Goal: Navigation & Orientation: Find specific page/section

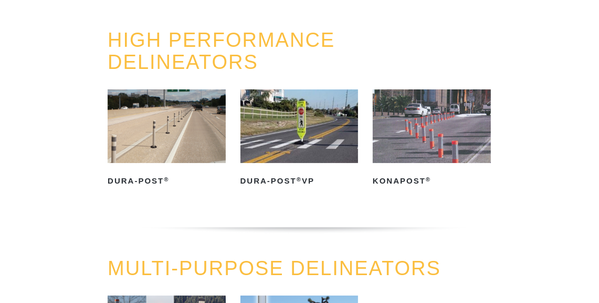
scroll to position [262, 0]
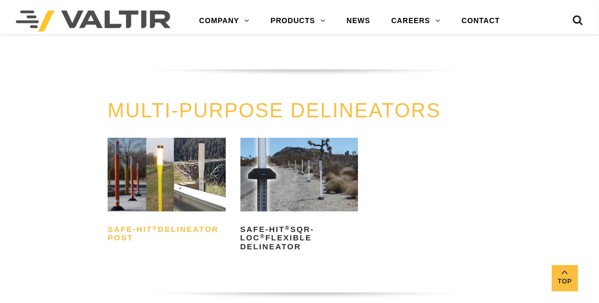
click at [166, 230] on h2 "Safe-Hit ® Delineator Post" at bounding box center [167, 233] width 118 height 25
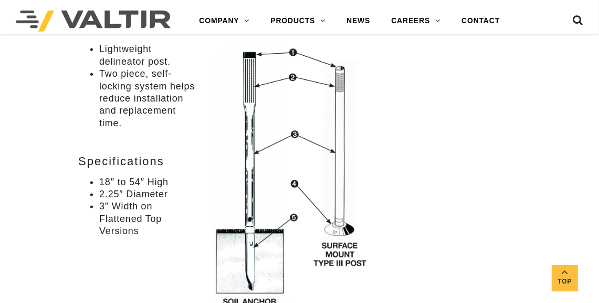
scroll to position [683, 0]
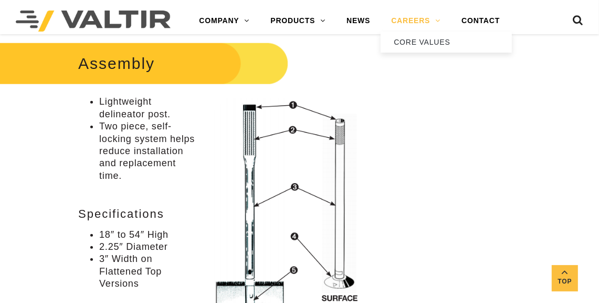
click at [437, 17] on link "CAREERS" at bounding box center [416, 21] width 70 height 21
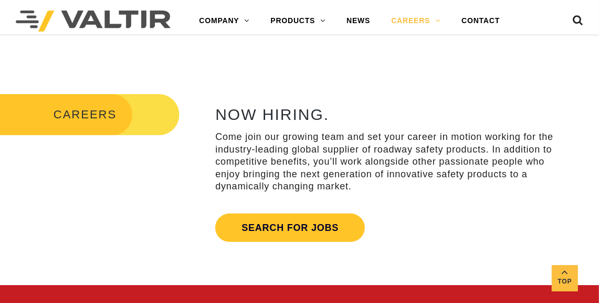
scroll to position [367, 0]
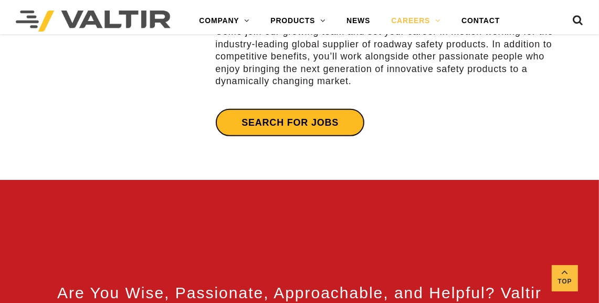
click at [318, 116] on link "Search for jobs" at bounding box center [290, 122] width 150 height 28
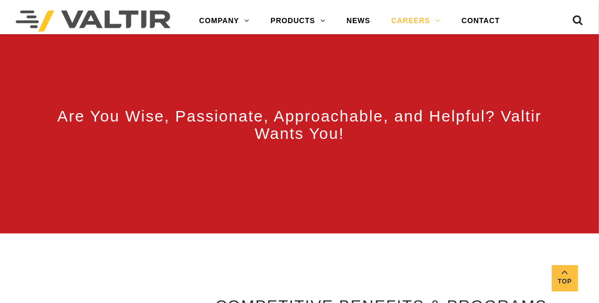
scroll to position [577, 0]
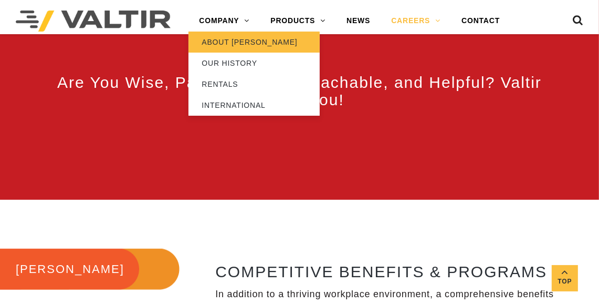
click at [223, 36] on link "ABOUT [PERSON_NAME]" at bounding box center [254, 42] width 131 height 21
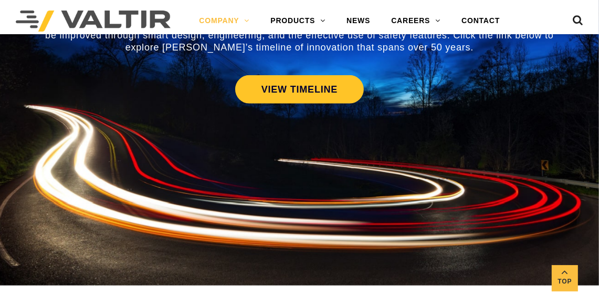
scroll to position [577, 0]
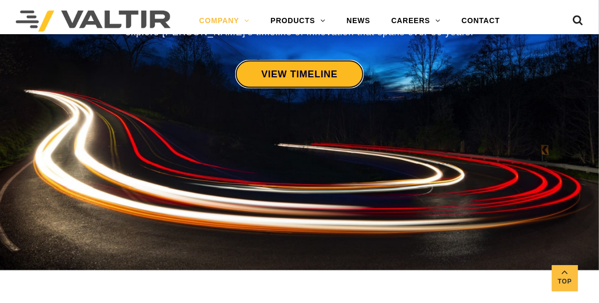
click at [319, 60] on link "VIEW TIMELINE" at bounding box center [299, 74] width 129 height 28
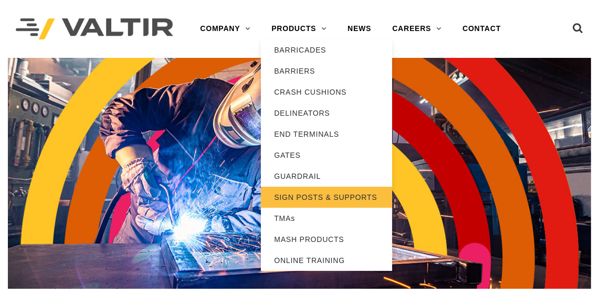
click at [316, 192] on link "SIGN POSTS & SUPPORTS" at bounding box center [326, 197] width 131 height 21
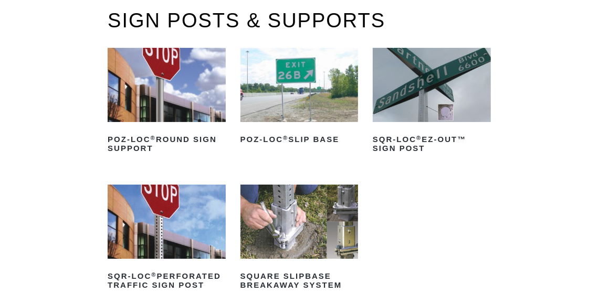
scroll to position [105, 0]
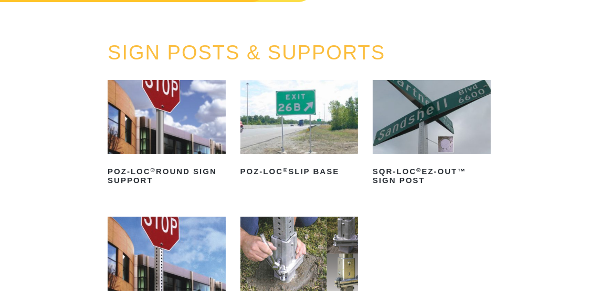
click at [187, 123] on img at bounding box center [167, 117] width 118 height 74
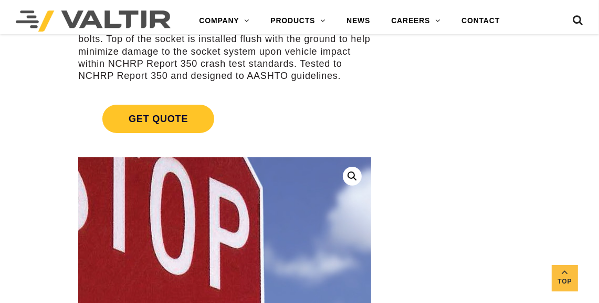
scroll to position [157, 0]
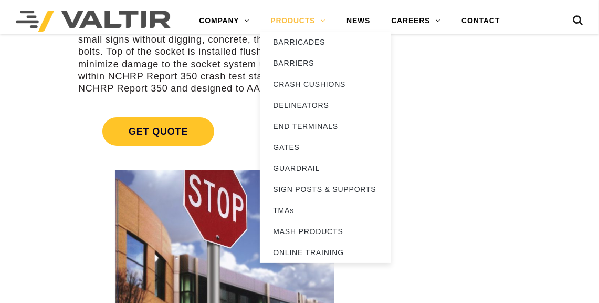
click at [299, 14] on link "PRODUCTS" at bounding box center [298, 21] width 76 height 21
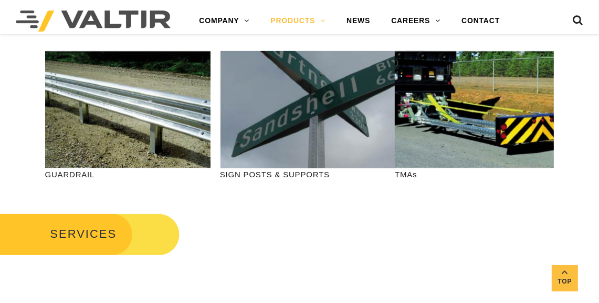
scroll to position [420, 0]
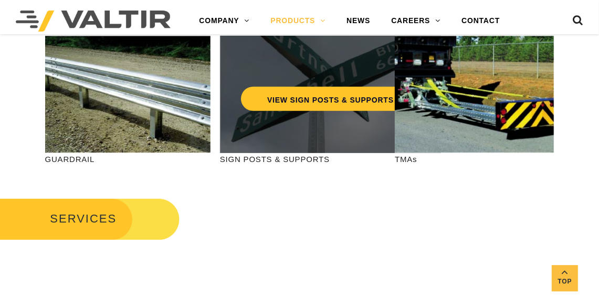
click at [314, 131] on div "VIEW SIGN POSTS & SUPPORTS" at bounding box center [330, 94] width 221 height 117
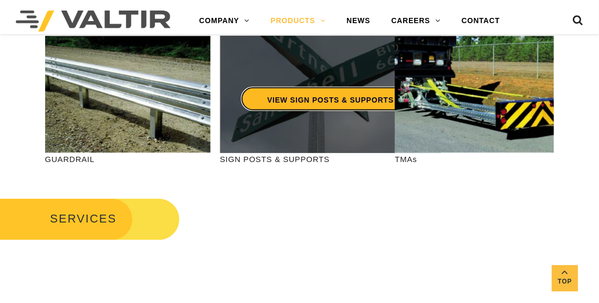
click at [321, 93] on link "VIEW SIGN POSTS & SUPPORTS" at bounding box center [330, 99] width 179 height 24
